Goal: Task Accomplishment & Management: Use online tool/utility

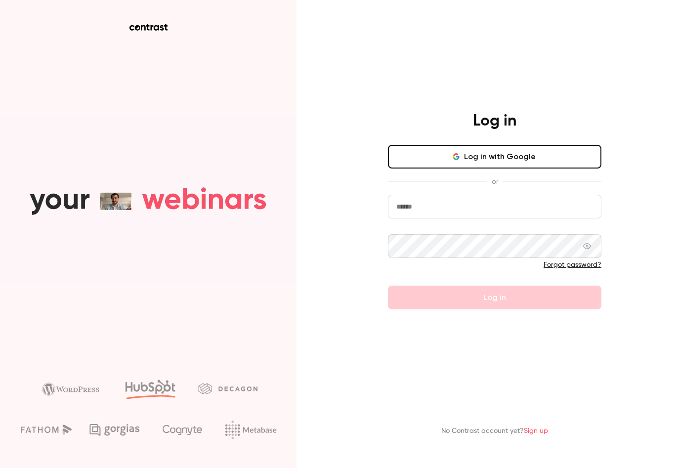
type input "**********"
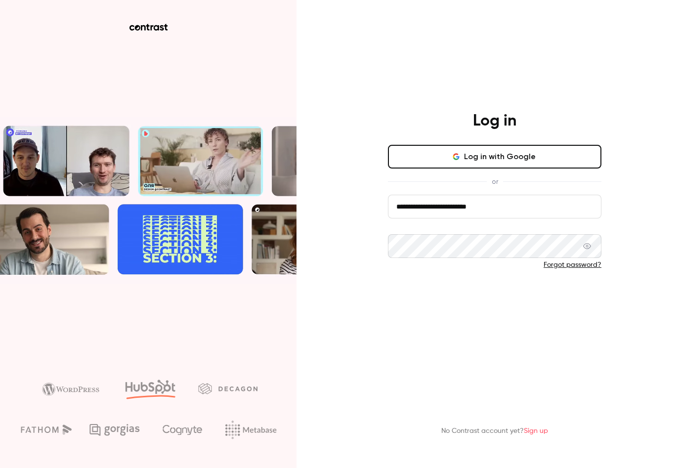
click at [451, 298] on button "Log in" at bounding box center [494, 298] width 213 height 24
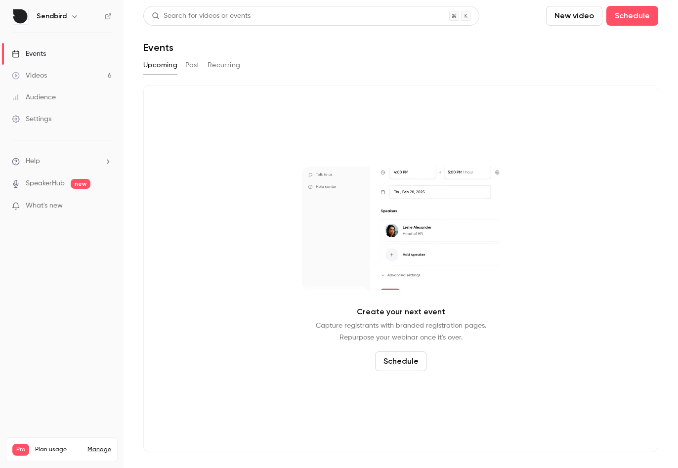
click at [72, 77] on link "Videos 6" at bounding box center [62, 76] width 124 height 22
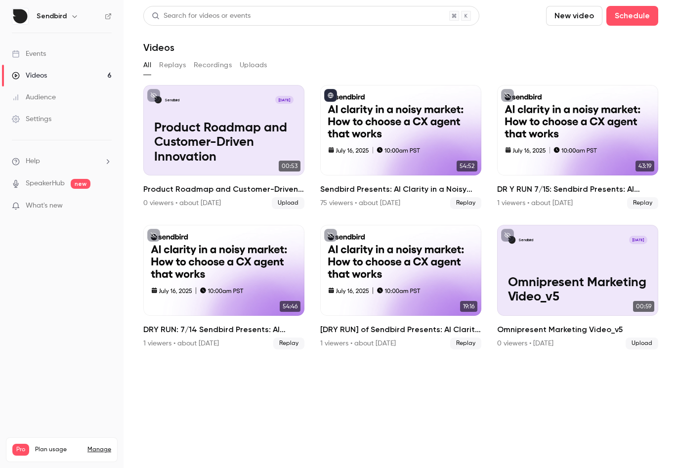
click at [70, 60] on link "Events" at bounding box center [62, 54] width 124 height 22
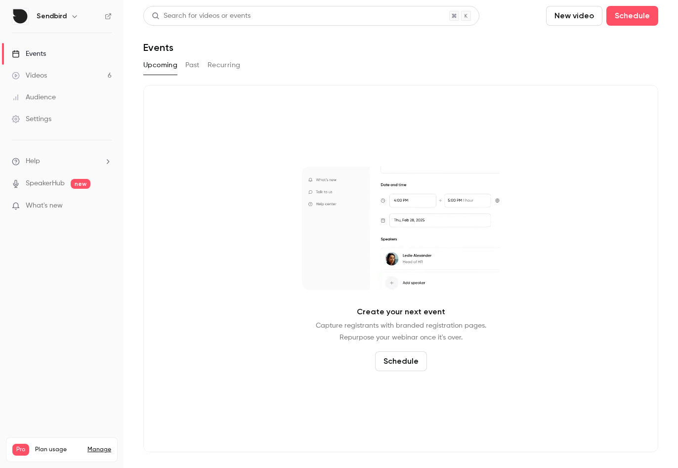
click at [196, 63] on button "Past" at bounding box center [192, 65] width 14 height 16
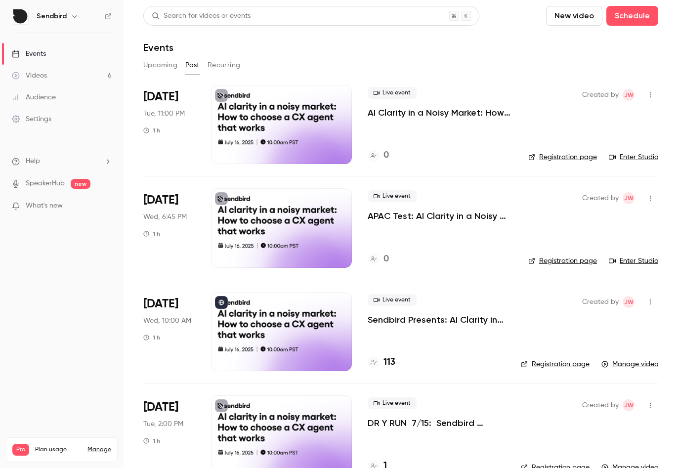
click at [427, 335] on div "Live event Sendbird Presents: AI Clarity in a Noisy Market 113" at bounding box center [436, 331] width 137 height 79
click at [237, 333] on div at bounding box center [281, 331] width 141 height 79
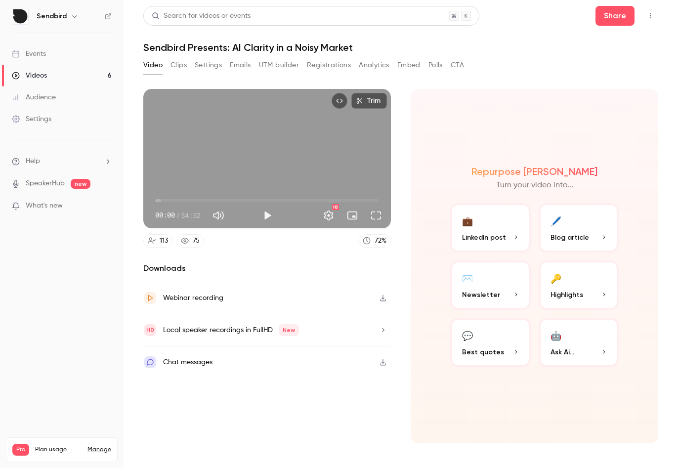
click at [206, 307] on div "Webinar recording" at bounding box center [267, 298] width 248 height 32
click at [357, 446] on section "Video Clips Settings Emails UTM builder Registrations Analytics Embed Polls CTA…" at bounding box center [400, 259] width 515 height 405
click at [522, 394] on div "Repurpose Ai Turn your video into... 💼 LinkedIn post 🖊️ Blog article ✉️ Newslet…" at bounding box center [535, 266] width 248 height 354
click at [559, 345] on button "🤖 Ask Ai..." at bounding box center [578, 342] width 81 height 49
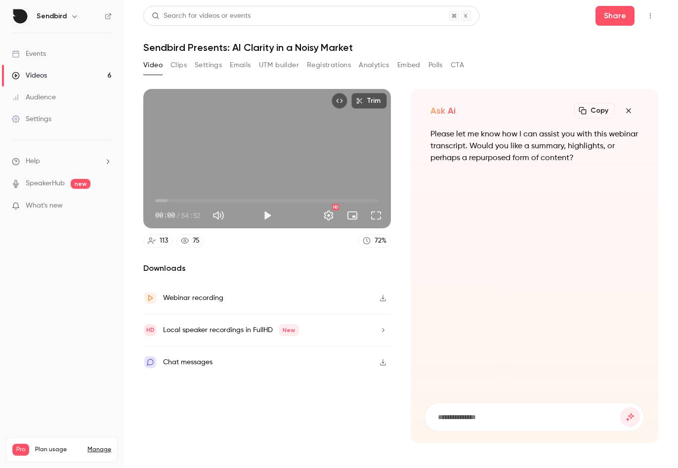
click at [467, 420] on input at bounding box center [528, 417] width 183 height 11
type input "**********"
click at [620, 407] on button "submit" at bounding box center [630, 417] width 20 height 20
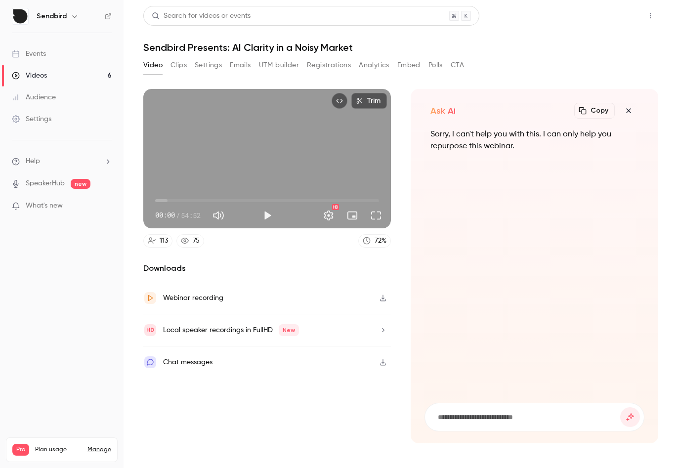
click at [609, 18] on button "Share" at bounding box center [614, 16] width 39 height 20
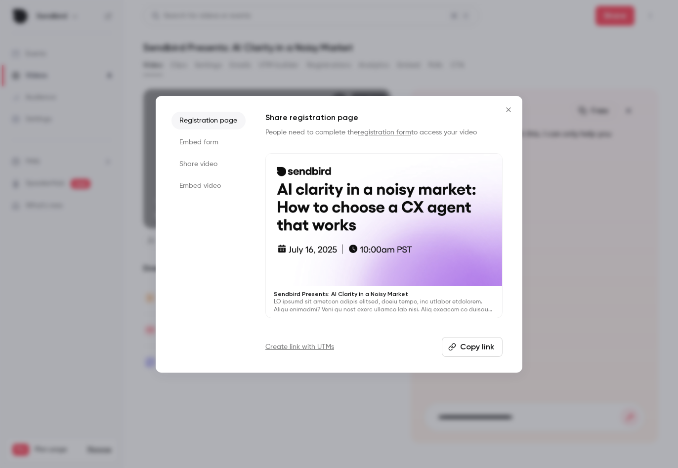
click at [217, 136] on li "Embed form" at bounding box center [208, 142] width 74 height 18
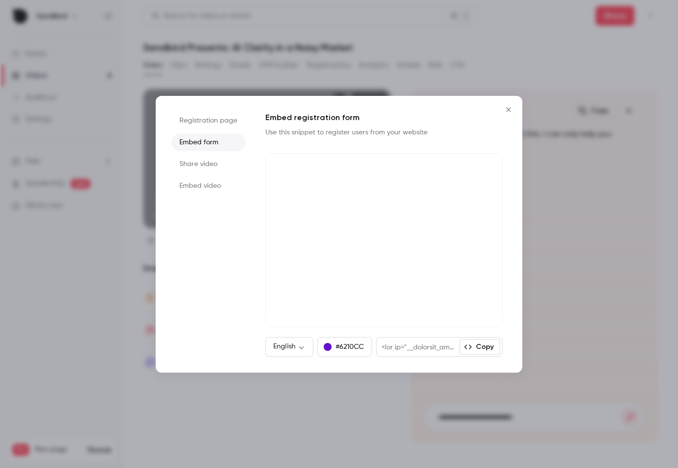
click at [205, 168] on li "Share video" at bounding box center [208, 164] width 74 height 18
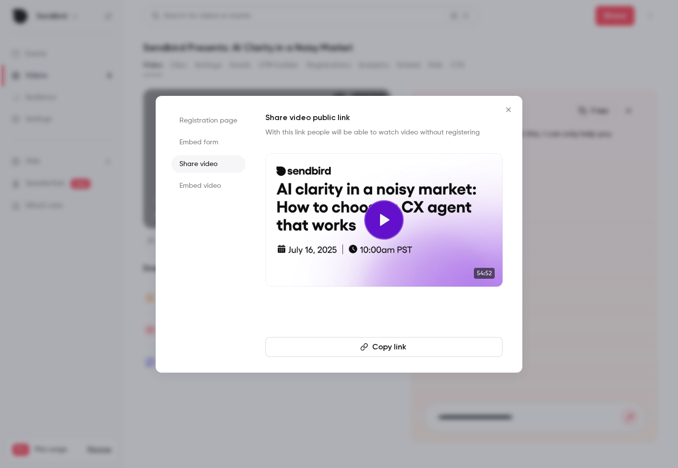
click at [203, 185] on li "Embed video" at bounding box center [208, 186] width 74 height 18
click at [397, 39] on div at bounding box center [339, 234] width 678 height 468
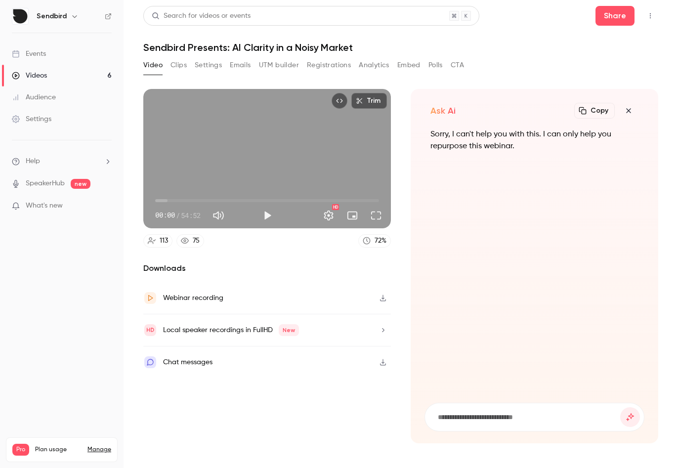
click at [657, 19] on button "Top Bar Actions" at bounding box center [650, 16] width 16 height 16
click at [450, 50] on div at bounding box center [339, 234] width 678 height 468
click at [331, 216] on button "Settings" at bounding box center [329, 216] width 20 height 20
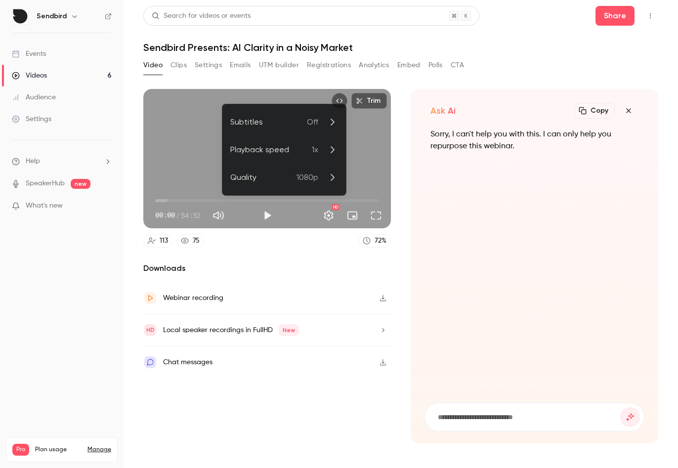
click at [333, 259] on div at bounding box center [339, 234] width 678 height 468
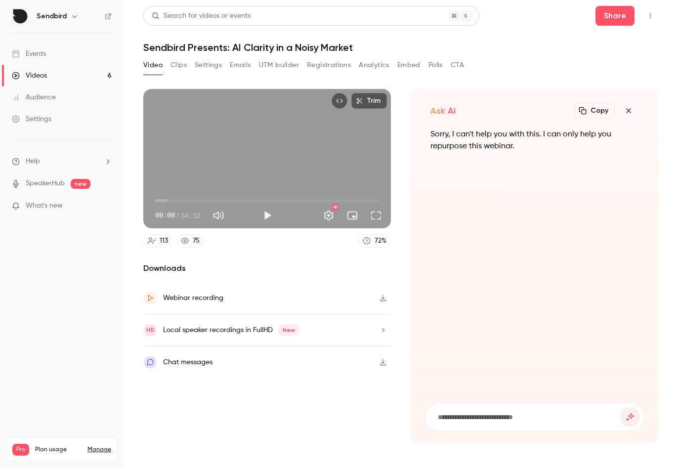
click at [348, 356] on div "Chat messages" at bounding box center [267, 362] width 248 height 32
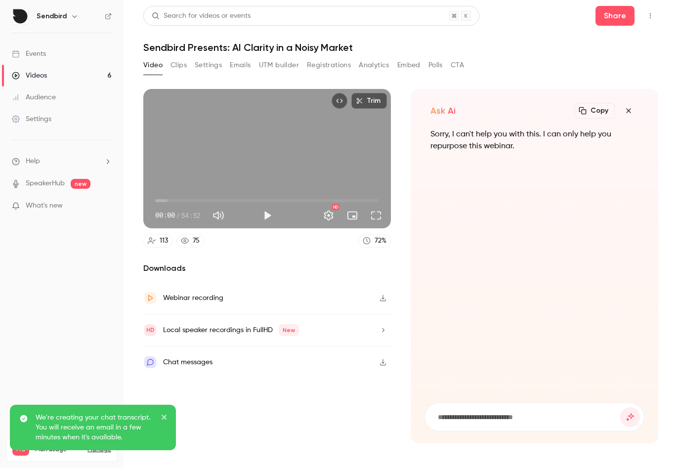
click at [164, 414] on icon "close" at bounding box center [164, 417] width 7 height 8
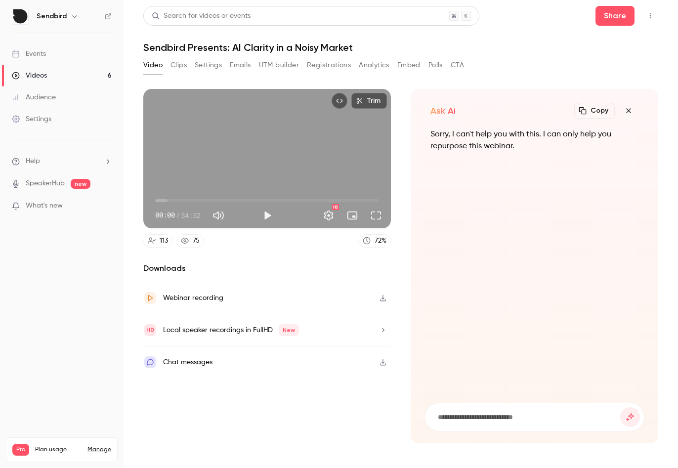
click at [377, 332] on button "button" at bounding box center [383, 330] width 16 height 16
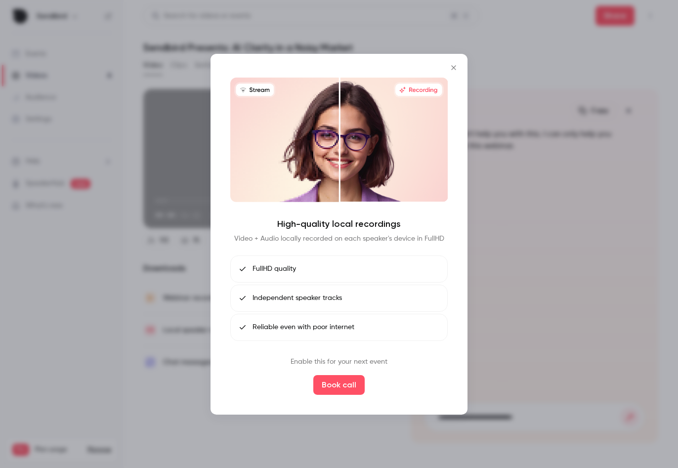
click at [450, 70] on icon "Close" at bounding box center [454, 67] width 12 height 8
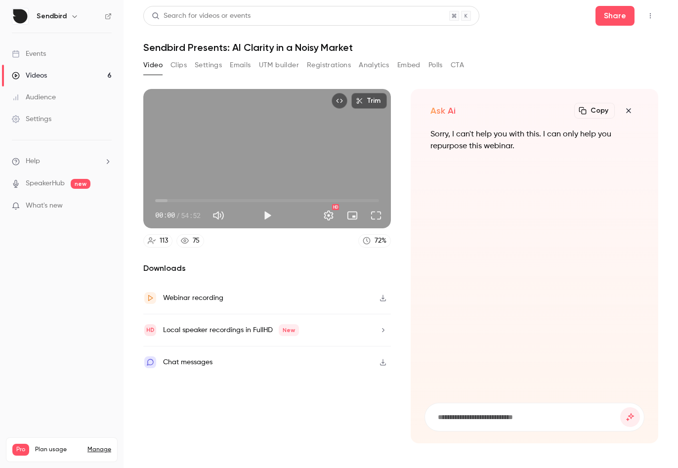
click at [170, 66] on button "Clips" at bounding box center [178, 65] width 16 height 16
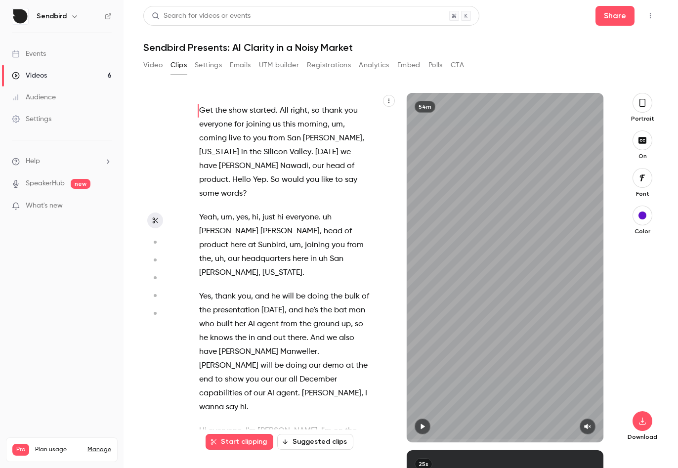
click at [203, 66] on button "Settings" at bounding box center [208, 65] width 27 height 16
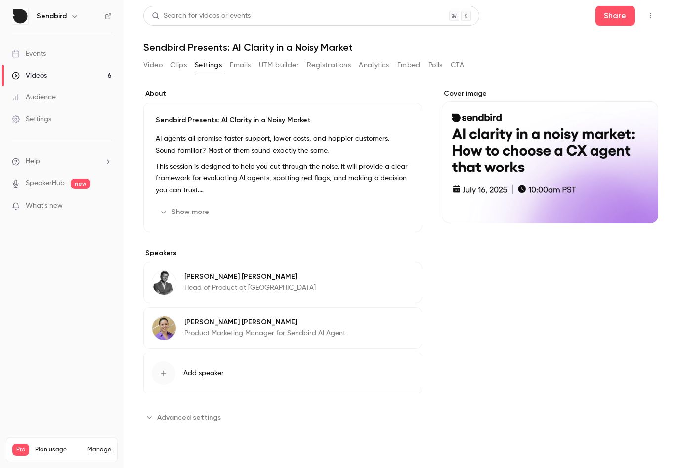
click at [377, 65] on button "Analytics" at bounding box center [374, 65] width 31 height 16
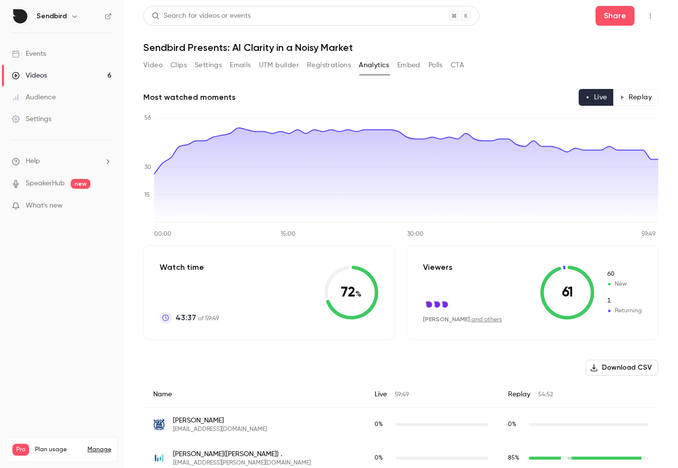
click at [285, 69] on button "UTM builder" at bounding box center [279, 65] width 40 height 16
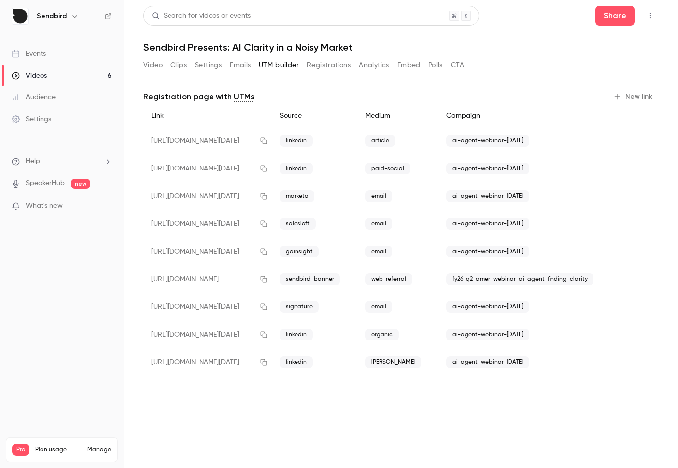
click at [385, 63] on button "Analytics" at bounding box center [374, 65] width 31 height 16
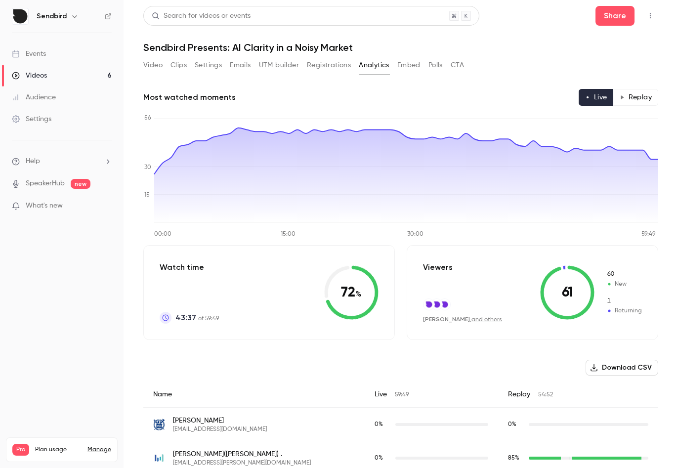
click at [415, 64] on button "Embed" at bounding box center [408, 65] width 23 height 16
